Goal: Browse casually

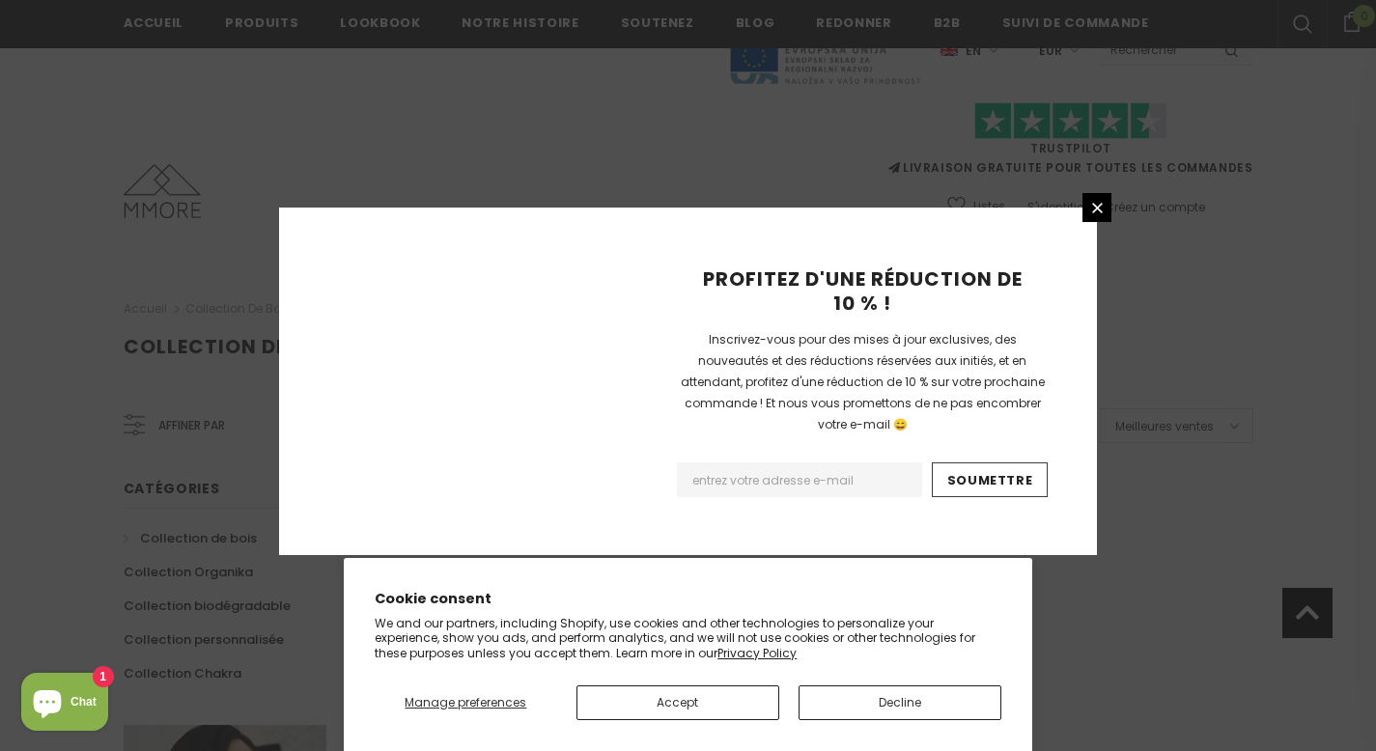
scroll to position [1274, 0]
